Goal: Transaction & Acquisition: Purchase product/service

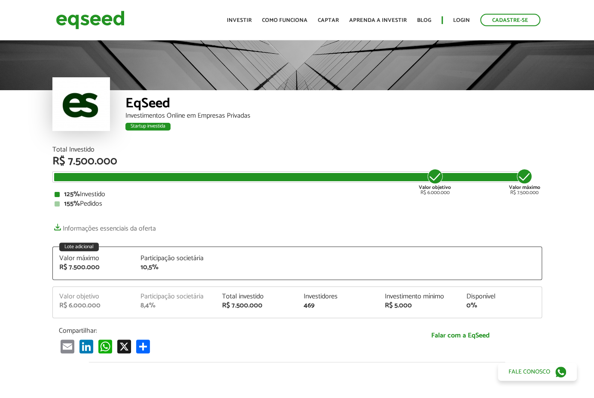
click at [471, 20] on ul "Início Investir Como funciona Captar Aprenda a investir Blog Login Cadastre-se" at bounding box center [384, 20] width 322 height 12
click at [465, 20] on link "Login" at bounding box center [461, 21] width 17 height 6
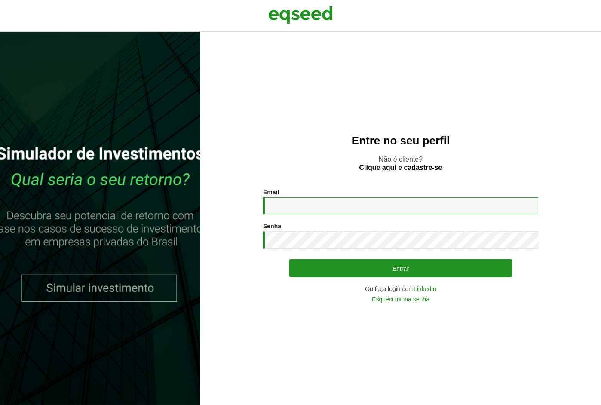
type input "**********"
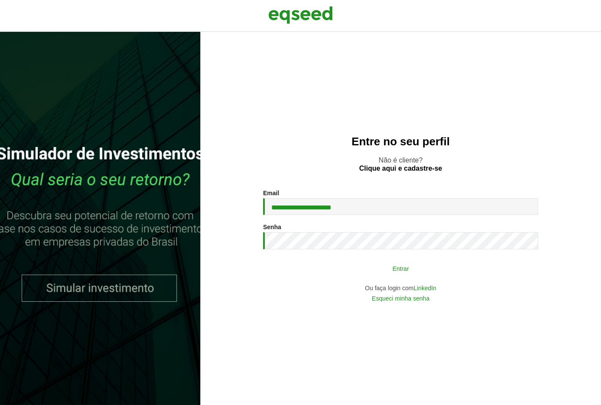
click at [396, 271] on button "Entrar" at bounding box center [400, 268] width 223 height 16
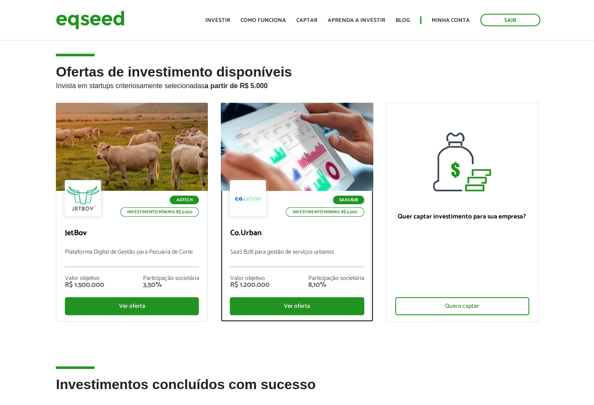
click at [287, 178] on div at bounding box center [297, 147] width 183 height 106
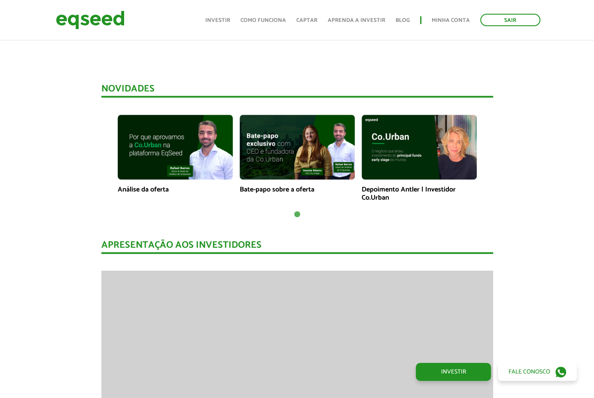
scroll to position [645, 0]
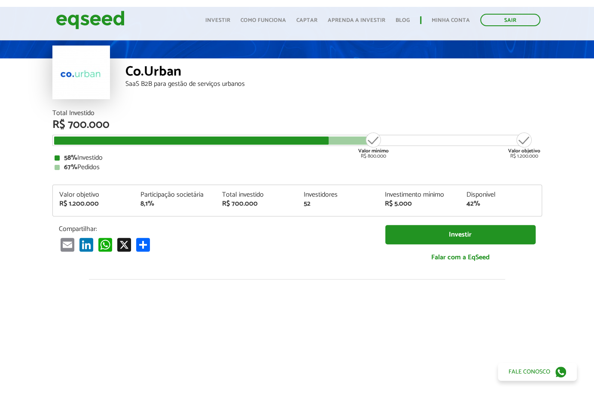
scroll to position [0, 0]
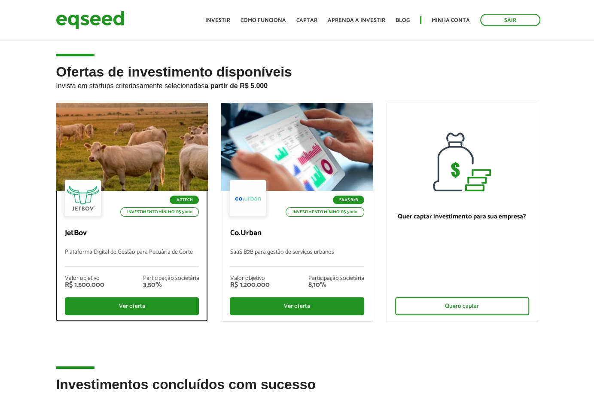
click at [141, 153] on div at bounding box center [132, 147] width 183 height 106
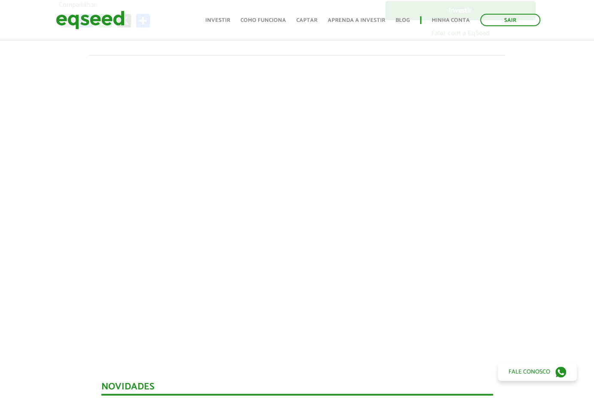
scroll to position [258, 0]
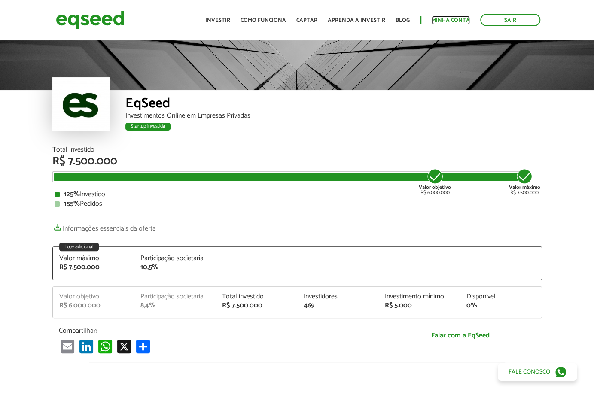
click at [454, 21] on link "Minha conta" at bounding box center [451, 21] width 38 height 6
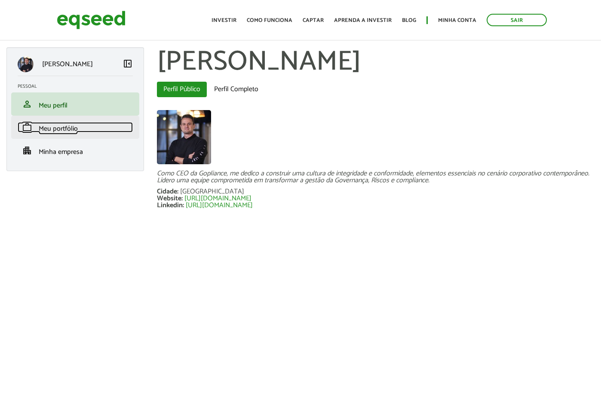
click at [63, 129] on span "Meu portfólio" at bounding box center [58, 129] width 39 height 12
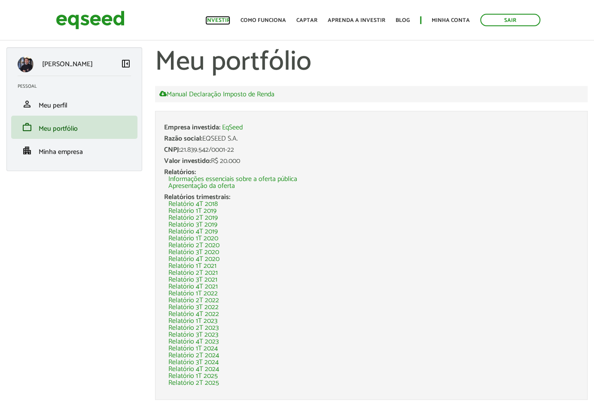
click at [227, 20] on link "Investir" at bounding box center [217, 21] width 25 height 6
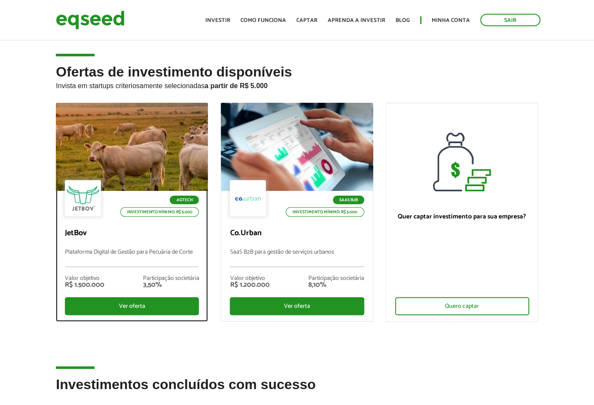
click at [153, 155] on div at bounding box center [132, 147] width 183 height 106
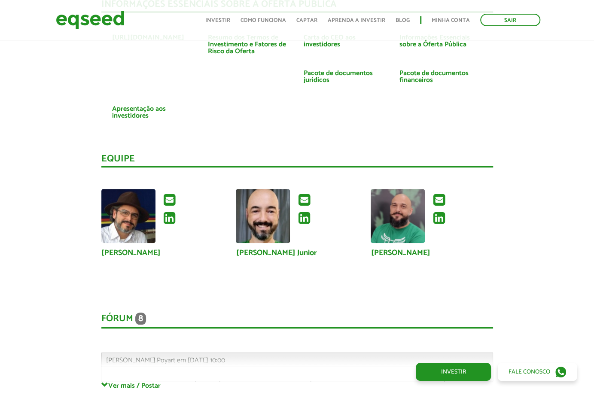
scroll to position [2020, 0]
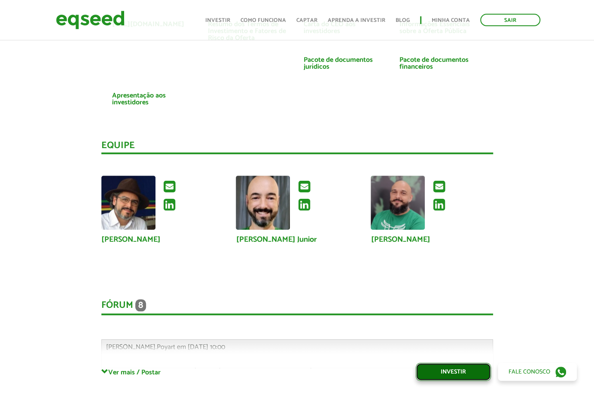
click at [443, 371] on link "Investir" at bounding box center [453, 372] width 75 height 18
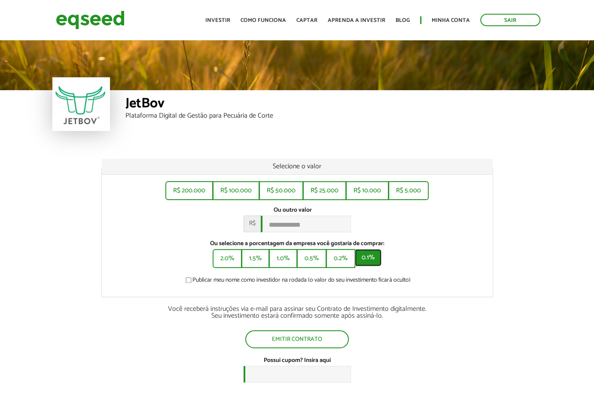
click at [361, 262] on button "0.1%" at bounding box center [368, 257] width 27 height 17
click at [346, 262] on button "0.2%" at bounding box center [340, 257] width 28 height 17
click at [370, 263] on button "0.1%" at bounding box center [368, 257] width 27 height 17
click at [406, 191] on button "R$ 5.000" at bounding box center [408, 189] width 39 height 17
click at [269, 225] on input "*****" at bounding box center [306, 224] width 90 height 17
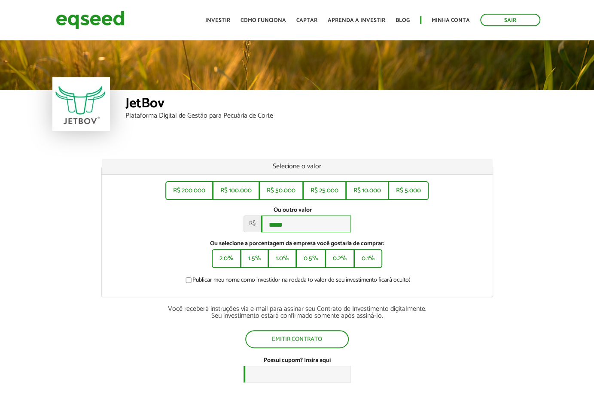
type input "*****"
click at [443, 257] on div "Ou selecione a porcentagem da empresa você gostaria de comprar: 2.0% 1.5% 1.0% …" at bounding box center [297, 254] width 378 height 27
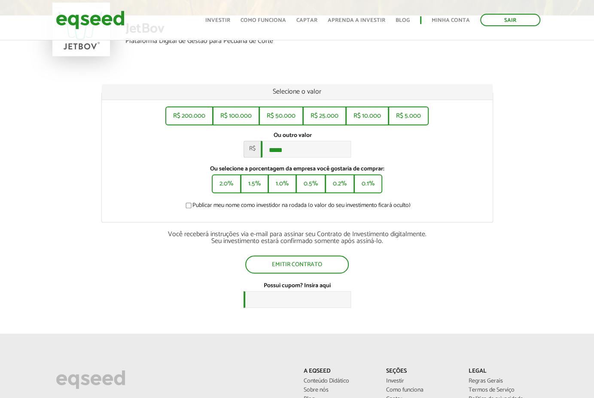
scroll to position [129, 0]
